Goal: Information Seeking & Learning: Learn about a topic

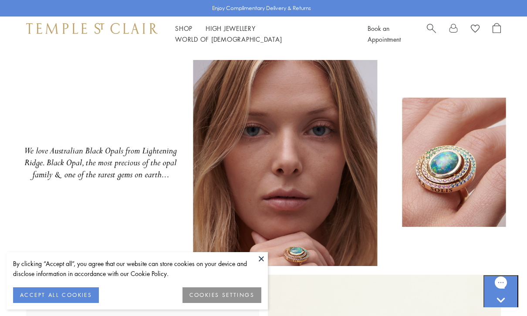
click at [431, 32] on span "Search" at bounding box center [430, 27] width 9 height 9
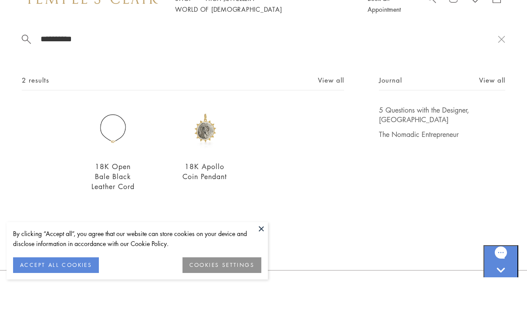
scroll to position [287, 0]
type input "**********"
click at [262, 257] on button at bounding box center [261, 258] width 13 height 13
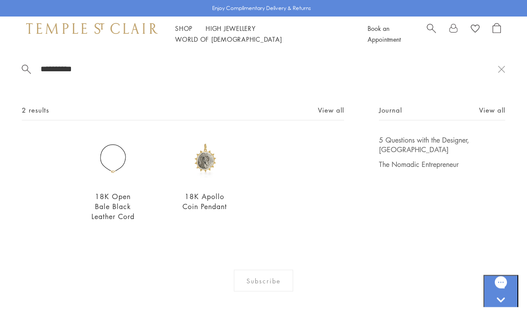
scroll to position [378, 0]
click at [208, 163] on img at bounding box center [205, 159] width 48 height 48
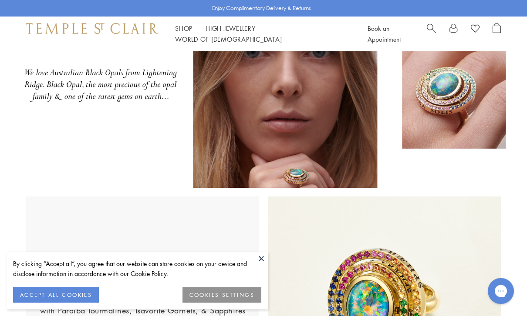
scroll to position [78, 0]
click at [315, 148] on img at bounding box center [263, 85] width 527 height 206
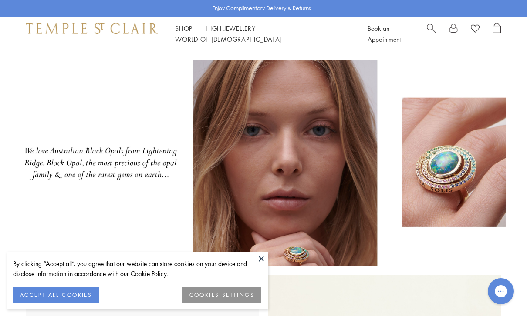
click at [486, 217] on img at bounding box center [263, 163] width 527 height 206
click at [262, 260] on button at bounding box center [261, 258] width 13 height 13
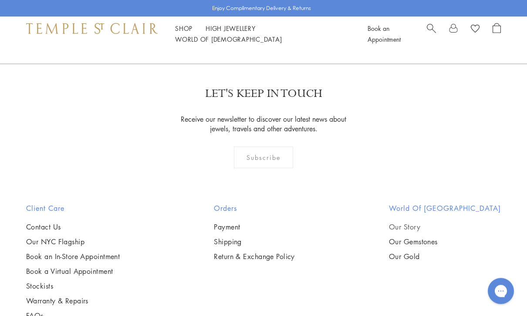
scroll to position [497, 0]
click at [389, 228] on link "Our Story" at bounding box center [445, 227] width 112 height 10
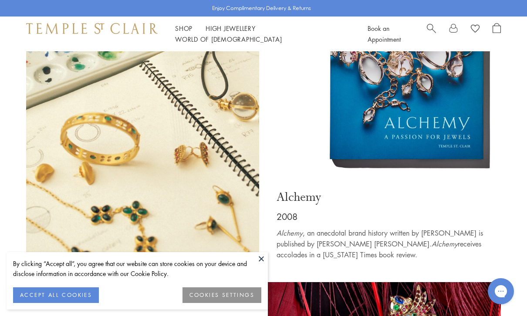
scroll to position [2304, 0]
